Goal: Information Seeking & Learning: Learn about a topic

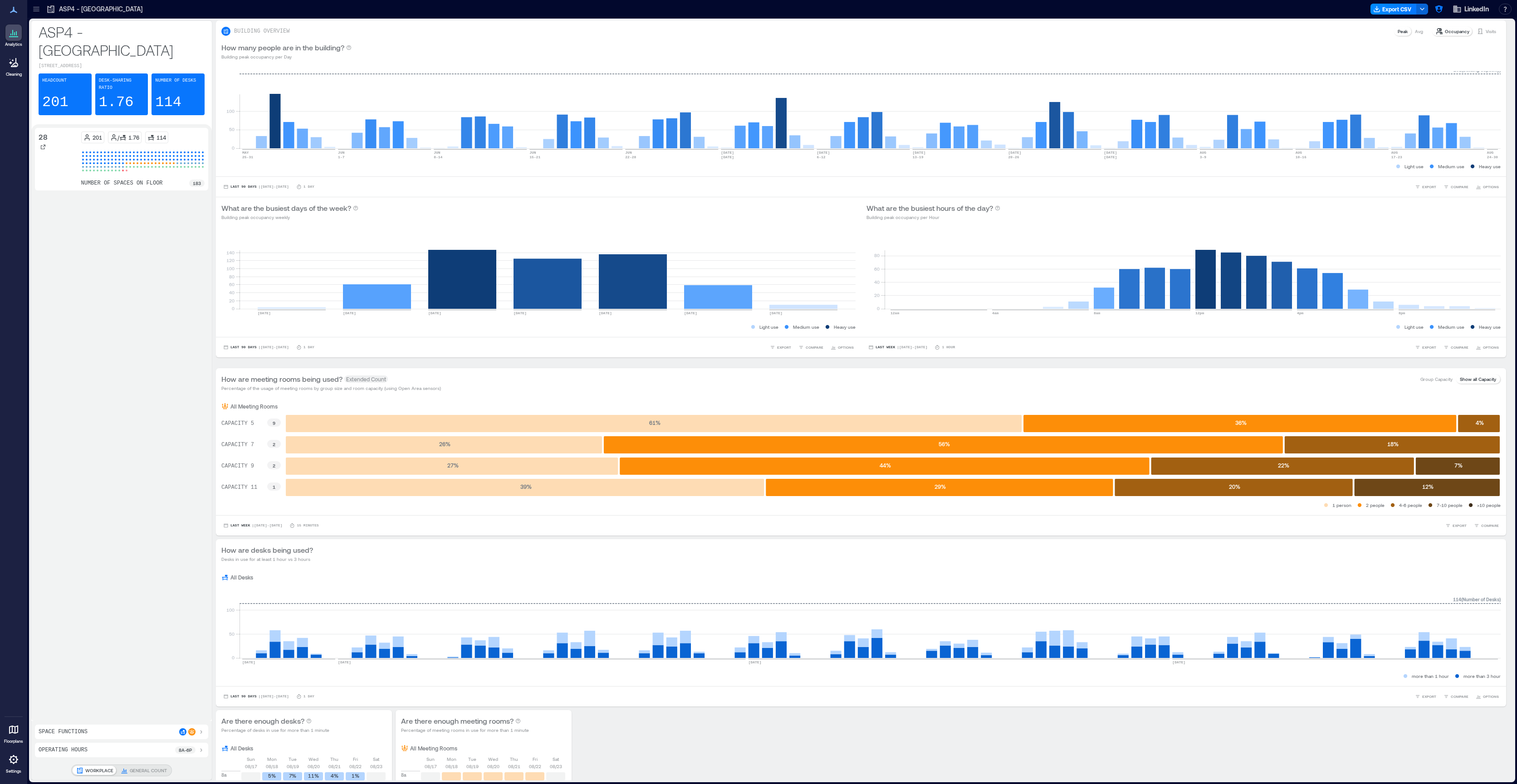
click at [197, 180] on p "183" at bounding box center [197, 183] width 8 height 7
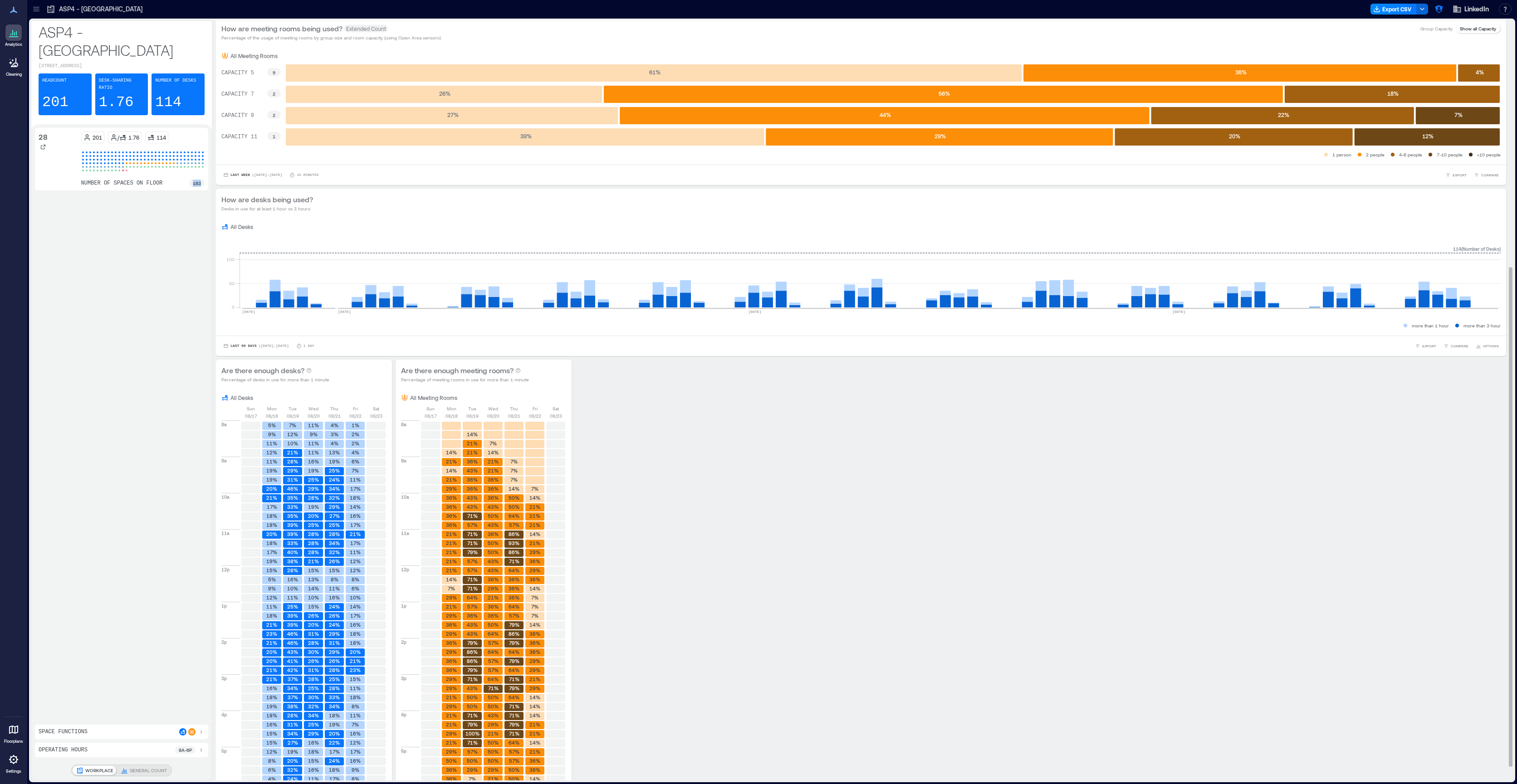
scroll to position [396, 0]
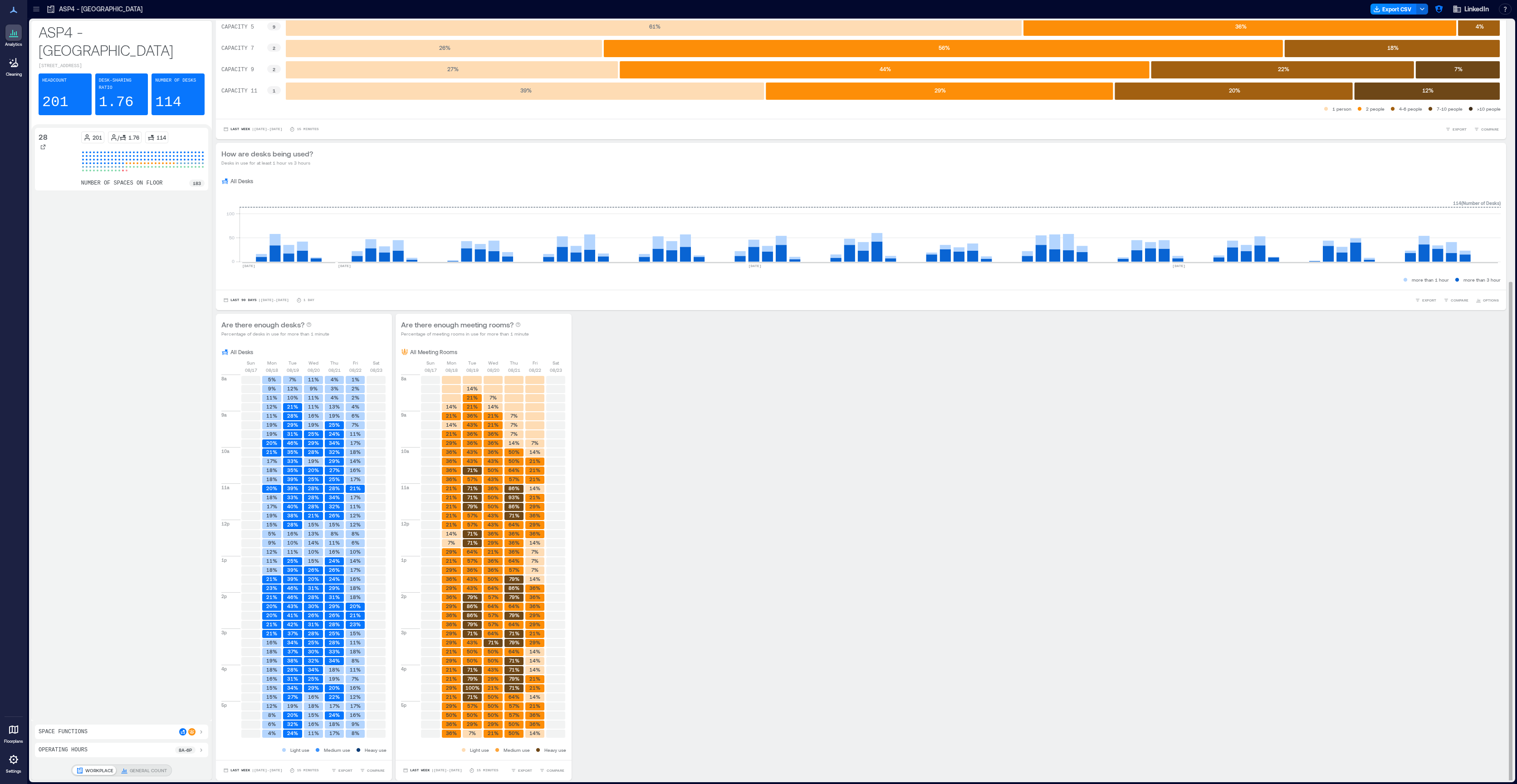
click at [315, 449] on text "28%" at bounding box center [313, 452] width 11 height 6
drag, startPoint x: 479, startPoint y: 477, endPoint x: 476, endPoint y: 483, distance: 6.7
click at [478, 479] on rect at bounding box center [472, 479] width 19 height 8
drag, startPoint x: 475, startPoint y: 486, endPoint x: 475, endPoint y: 499, distance: 13.0
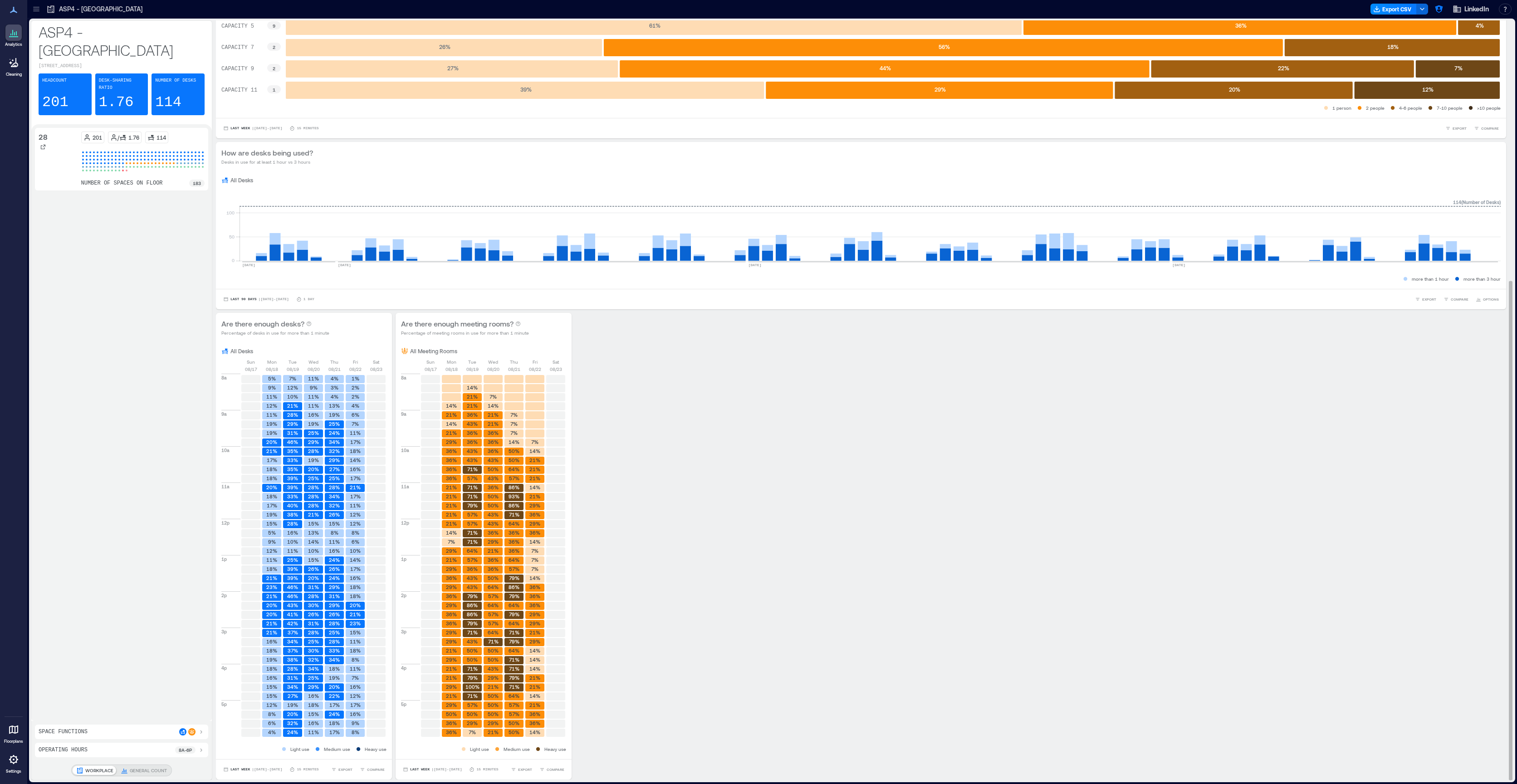
click at [475, 487] on text "71%" at bounding box center [472, 487] width 11 height 6
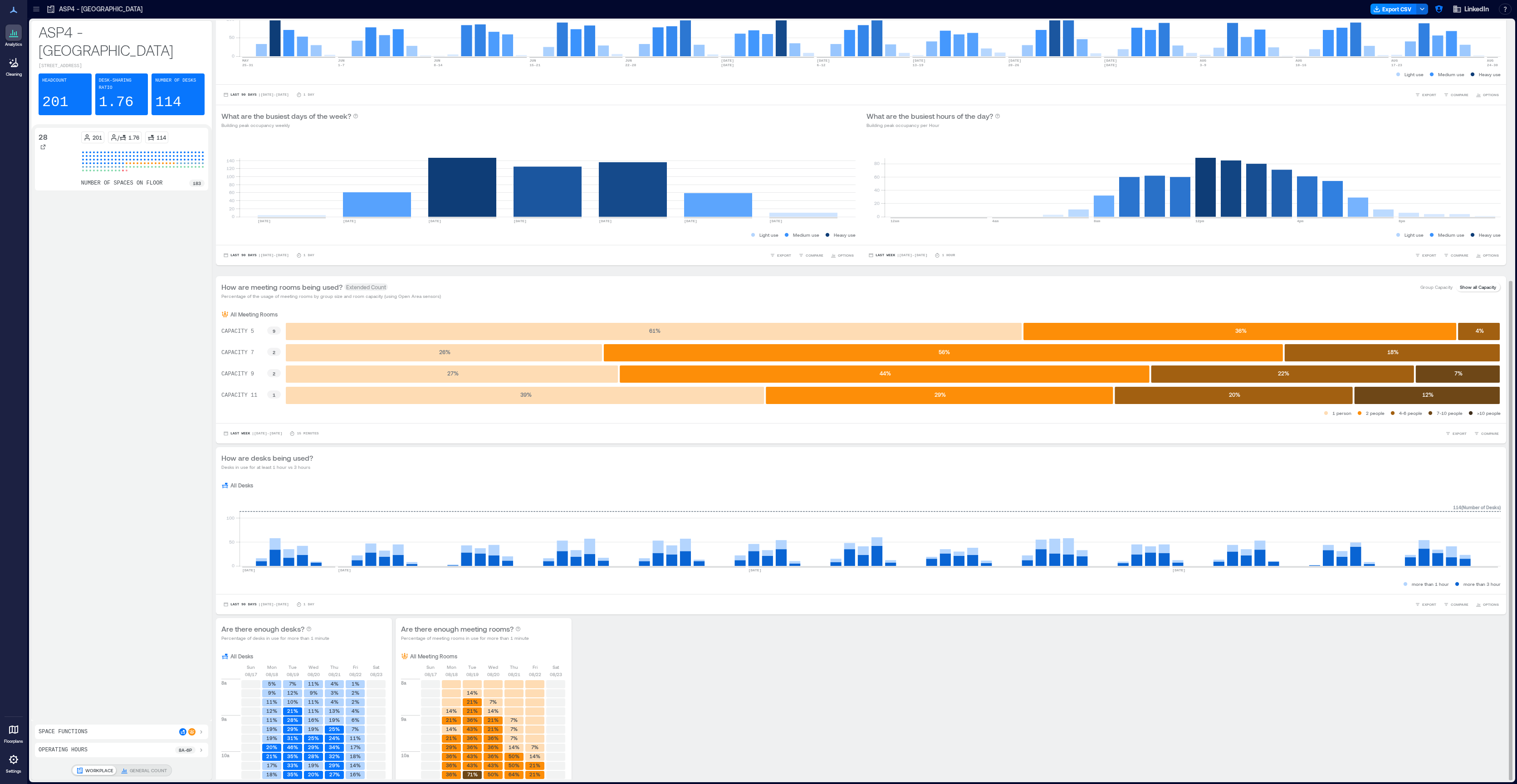
scroll to position [0, 0]
